Goal: Information Seeking & Learning: Learn about a topic

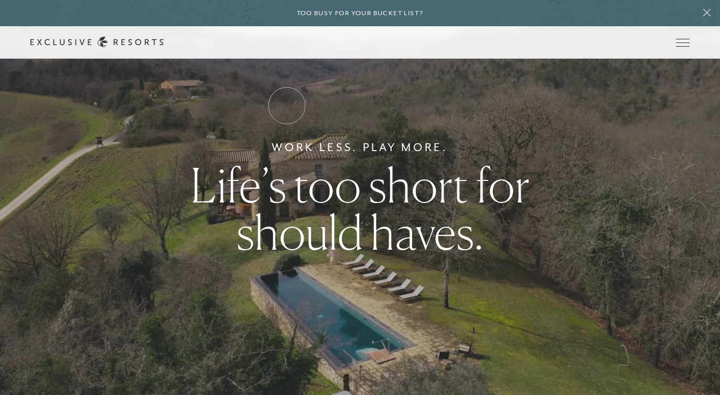
click at [0, 0] on link "Residence Collection" at bounding box center [0, 0] width 0 height 0
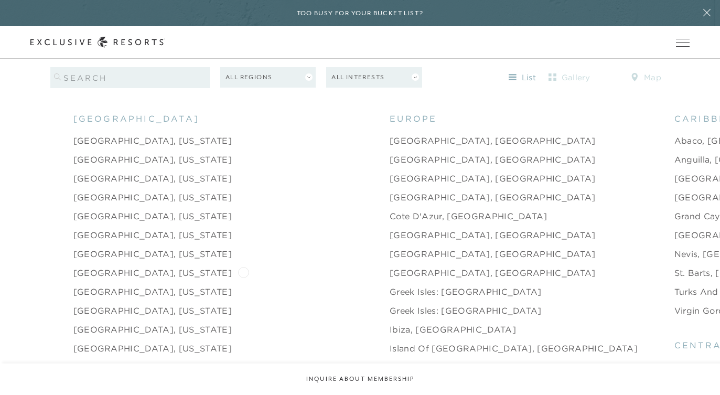
scroll to position [1034, 0]
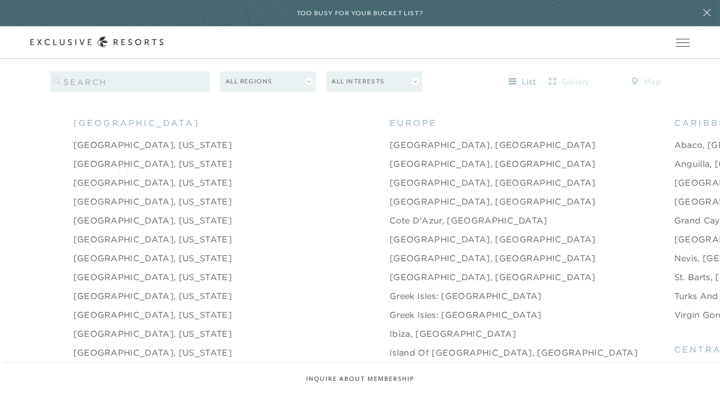
click at [123, 176] on link "[GEOGRAPHIC_DATA], [US_STATE]" at bounding box center [152, 182] width 158 height 13
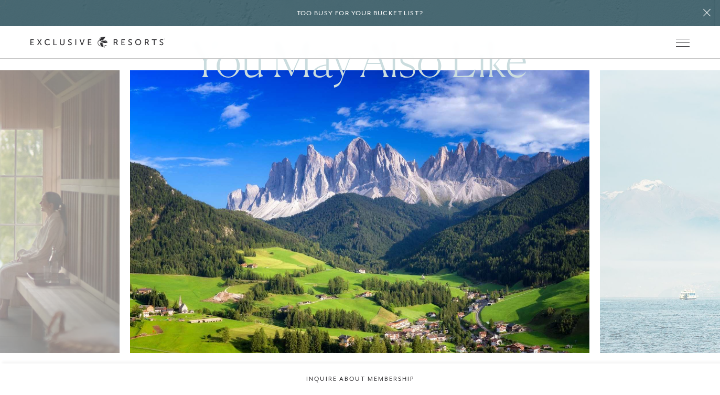
scroll to position [1988, 0]
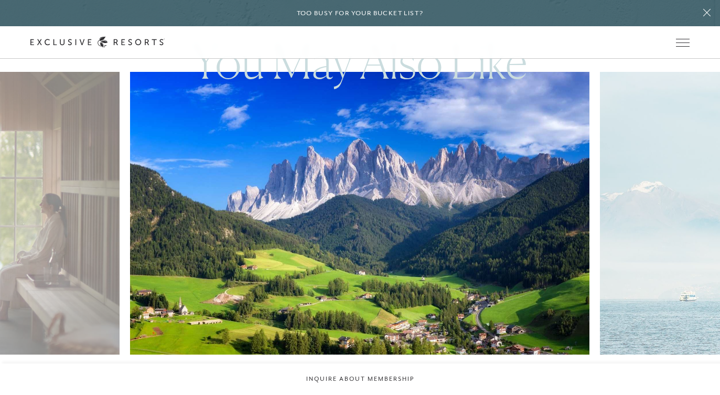
click at [351, 243] on img at bounding box center [374, 213] width 505 height 311
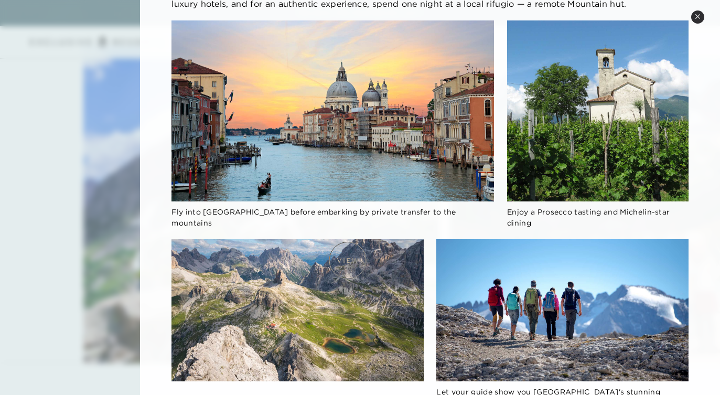
scroll to position [0, 0]
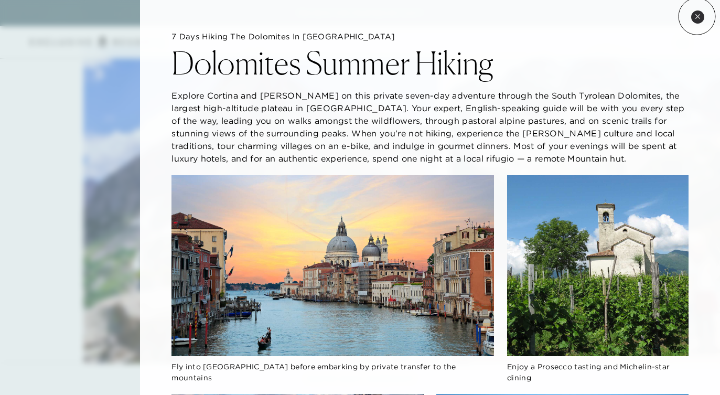
click at [697, 16] on icon at bounding box center [698, 17] width 6 height 6
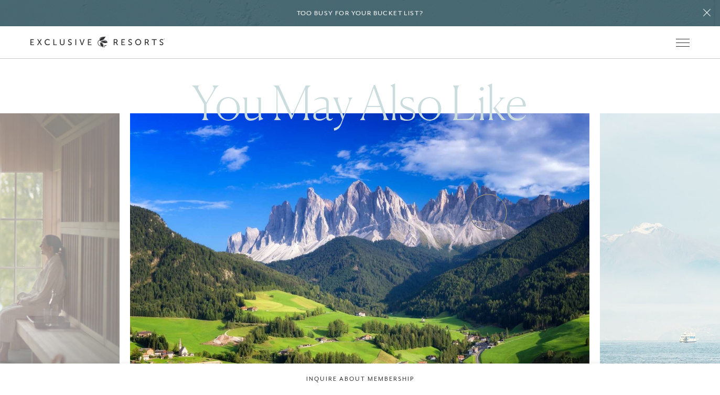
scroll to position [1935, 0]
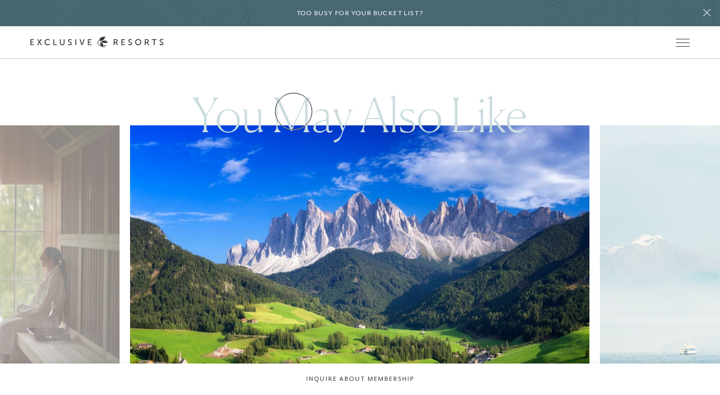
click at [0, 0] on link "Residence Collection" at bounding box center [0, 0] width 0 height 0
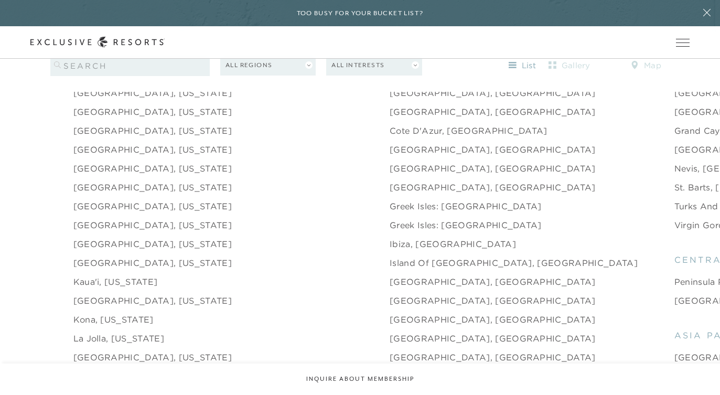
scroll to position [1129, 0]
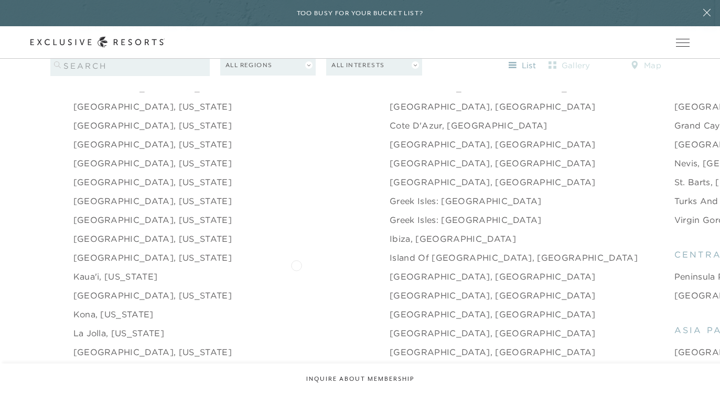
click at [390, 270] on link "[GEOGRAPHIC_DATA], [GEOGRAPHIC_DATA]" at bounding box center [493, 276] width 206 height 13
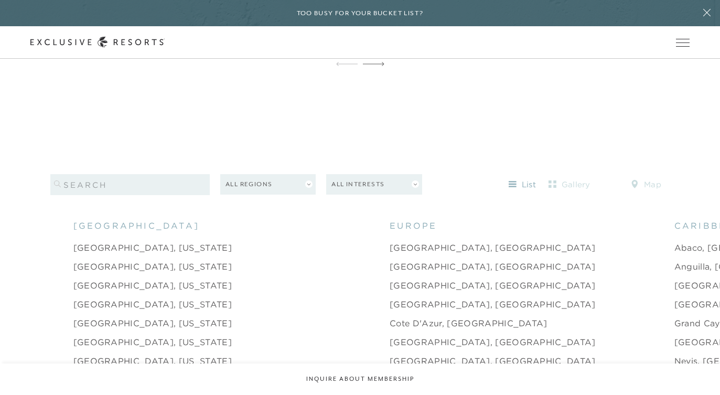
scroll to position [812, 0]
